Goal: Find contact information: Find contact information

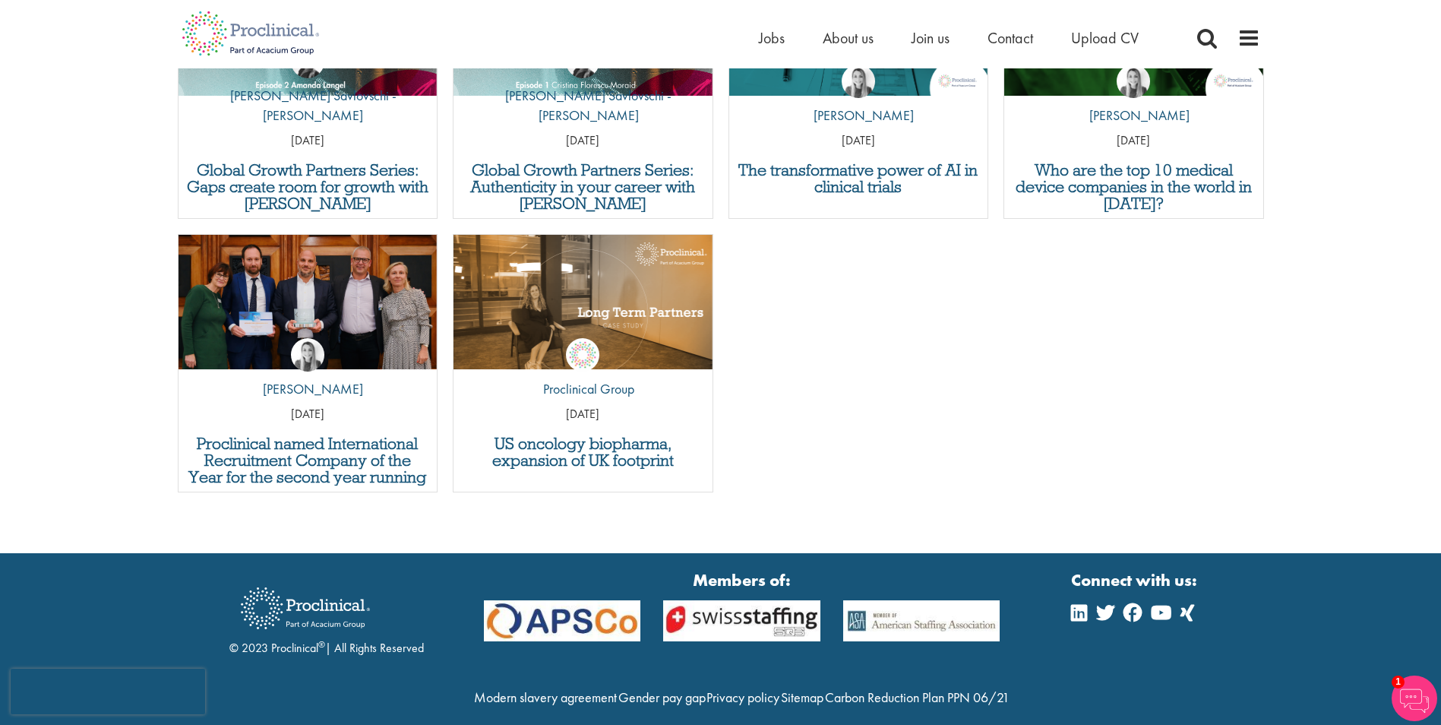
scroll to position [5671, 0]
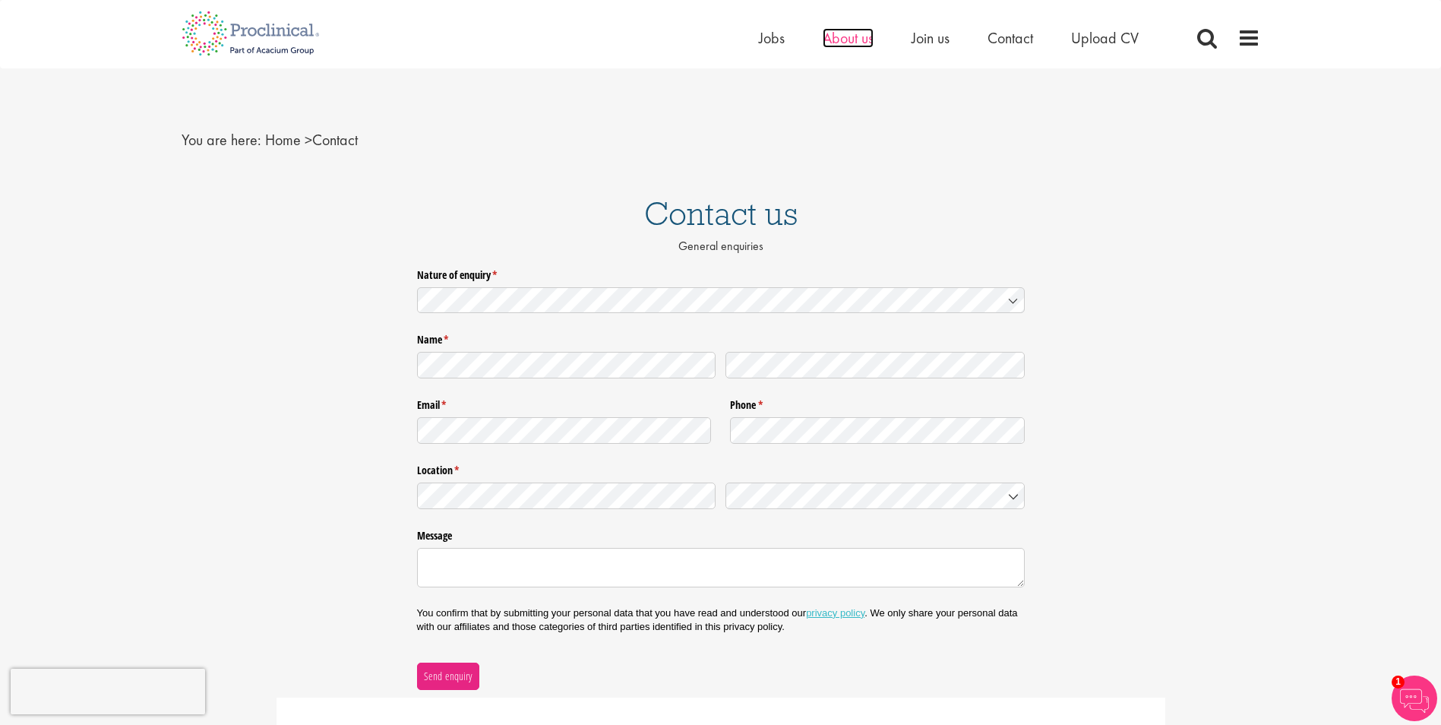
click at [834, 43] on span "About us" at bounding box center [848, 38] width 51 height 20
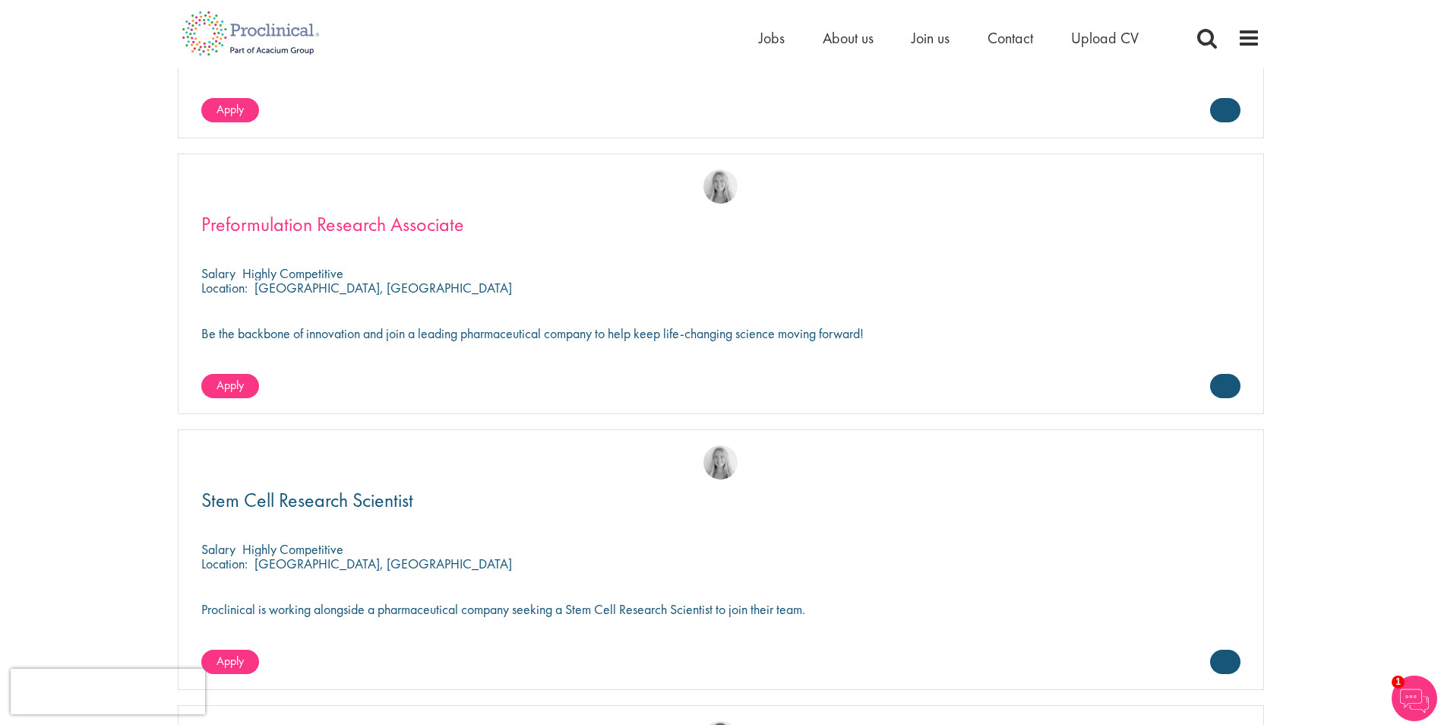
scroll to position [2886, 0]
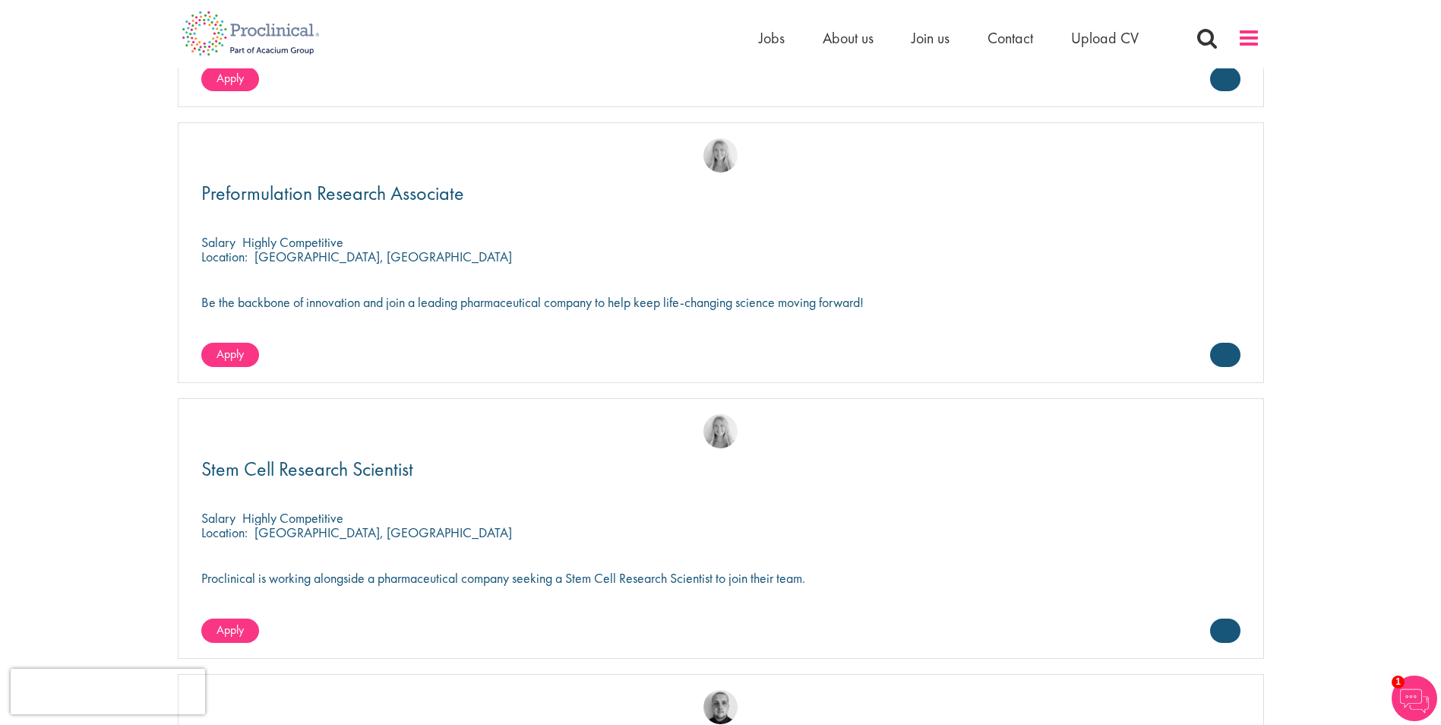
click at [1253, 45] on span at bounding box center [1248, 38] width 23 height 23
click at [1250, 44] on span at bounding box center [1248, 38] width 23 height 23
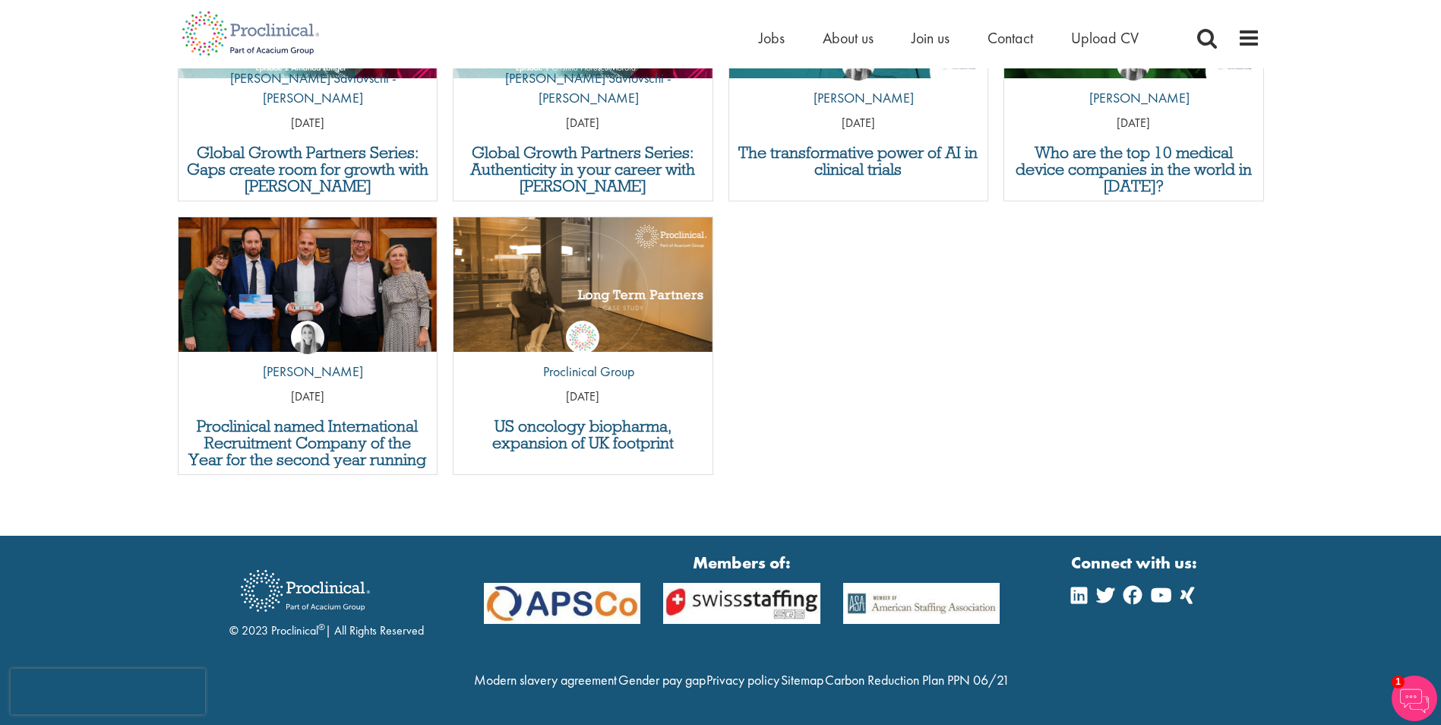
scroll to position [5671, 0]
